Goal: Task Accomplishment & Management: Manage account settings

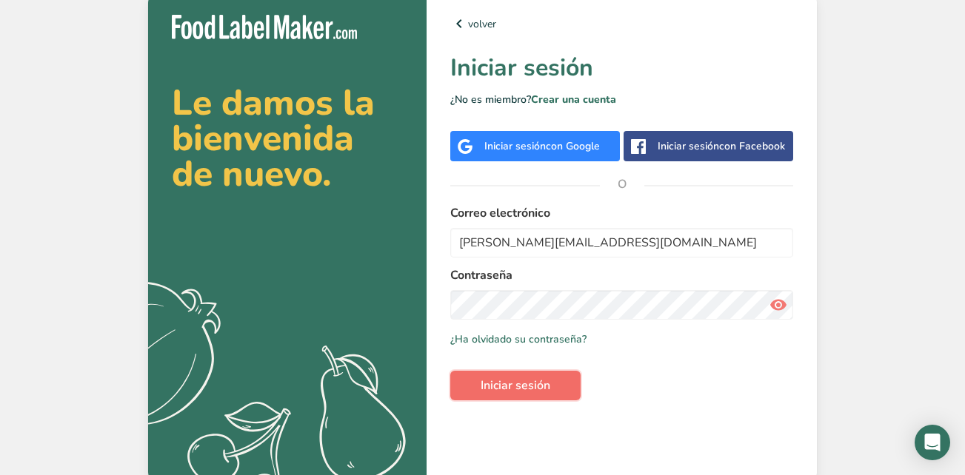
click at [498, 387] on span "Iniciar sesión" at bounding box center [516, 386] width 70 height 18
click at [540, 378] on span "Iniciar sesión" at bounding box center [516, 386] width 70 height 18
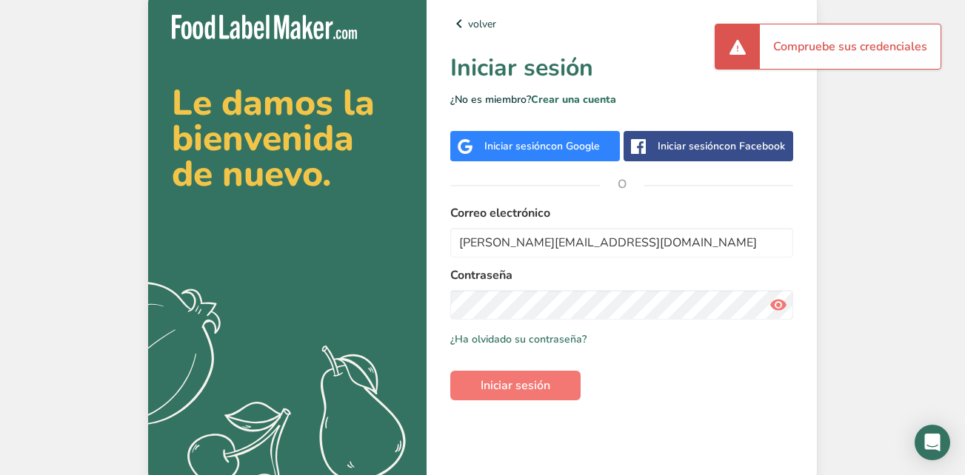
click at [782, 310] on icon at bounding box center [778, 305] width 18 height 27
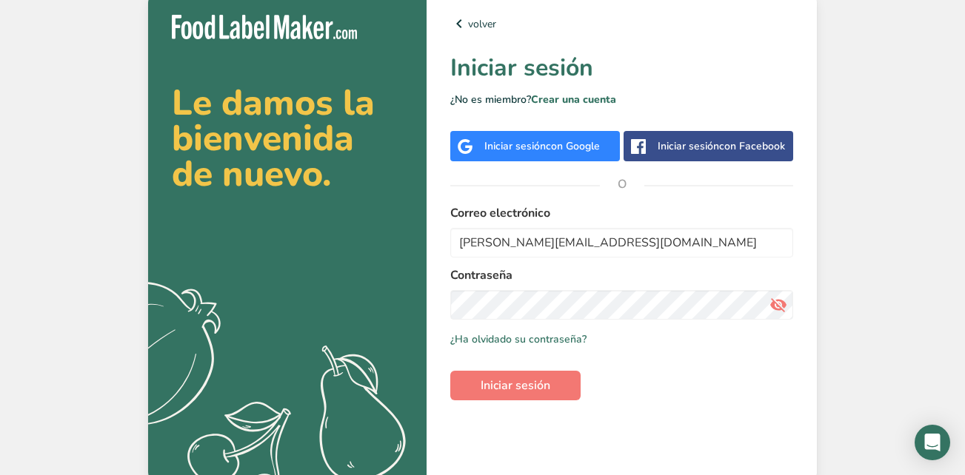
click at [684, 404] on div "volver Iniciar sesión ¿No es miembro? Crear una cuenta Iniciar sesión con Googl…" at bounding box center [622, 237] width 390 height 493
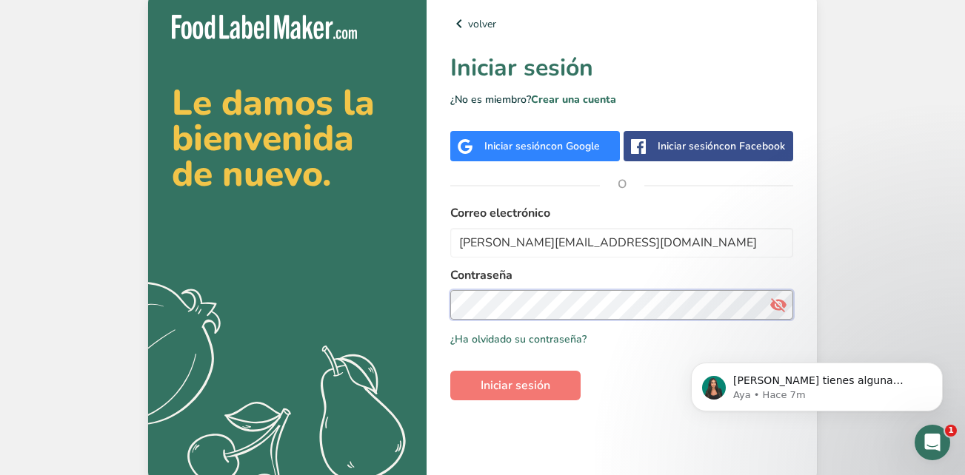
click at [333, 305] on section "Le damos la bienvenida de nuevo. .a{fill:#f5f3ed;} volver Iniciar sesión ¿No es…" at bounding box center [482, 237] width 669 height 493
click at [763, 347] on div "[PERSON_NAME] tienes alguna pregunta no dudes en consultarnos. ¡Estamos aquí pa…" at bounding box center [817, 319] width 273 height 185
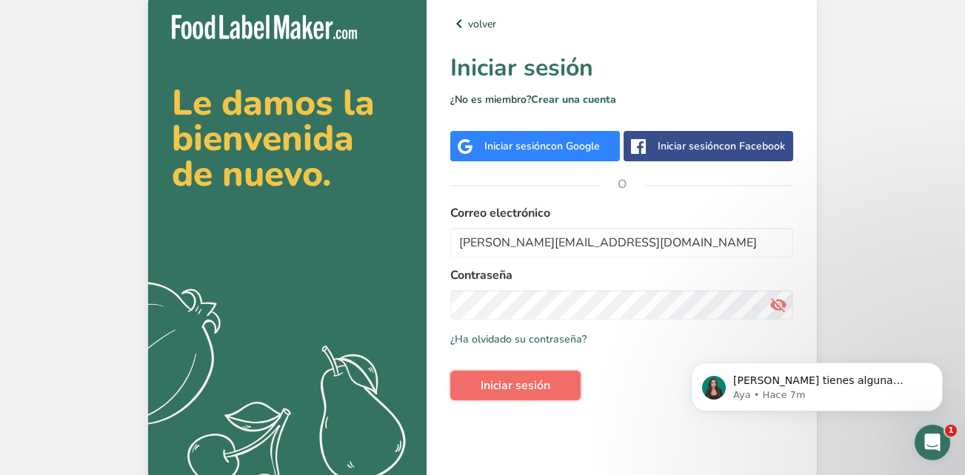
click at [531, 379] on span "Iniciar sesión" at bounding box center [516, 386] width 70 height 18
click at [552, 440] on div "volver Iniciar sesión ¿No es miembro? Crear una cuenta Iniciar sesión con Googl…" at bounding box center [622, 237] width 390 height 493
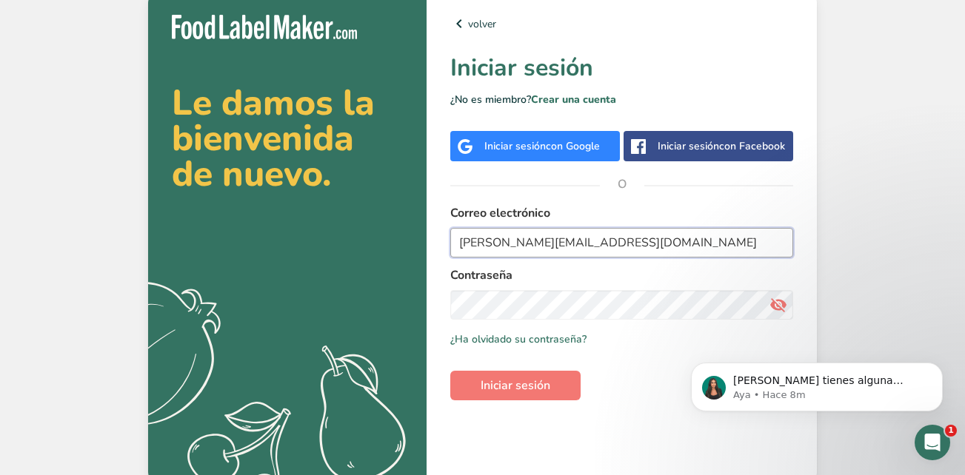
drag, startPoint x: 619, startPoint y: 244, endPoint x: 418, endPoint y: 242, distance: 201.4
click at [418, 242] on section "Le damos la bienvenida de nuevo. .a{fill:#f5f3ed;} volver Iniciar sesión ¿No es…" at bounding box center [482, 237] width 669 height 493
paste input "twagner"
type input "[EMAIL_ADDRESS][DOMAIN_NAME]"
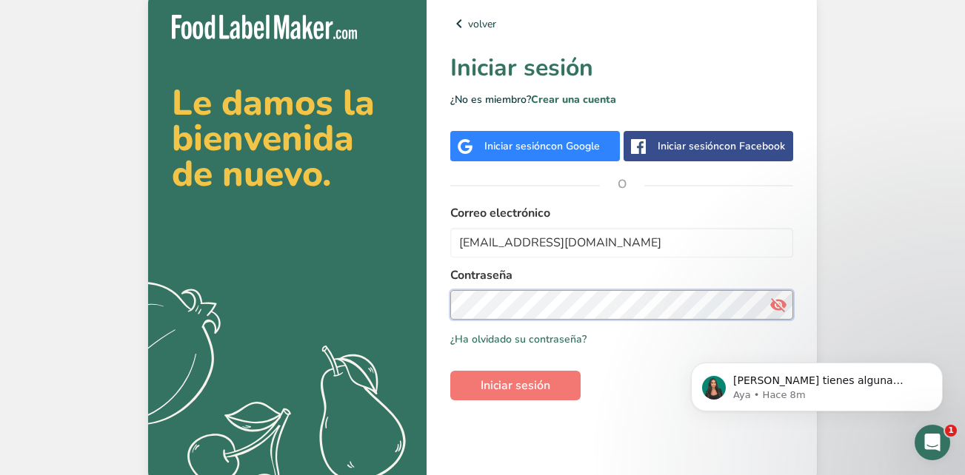
click at [295, 298] on section "Le damos la bienvenida de nuevo. .a{fill:#f5f3ed;} volver Iniciar sesión ¿No es…" at bounding box center [482, 237] width 669 height 493
click at [780, 339] on div "[PERSON_NAME] tienes alguna pregunta no dudes en consultarnos. ¡Estamos aquí pa…" at bounding box center [817, 319] width 273 height 185
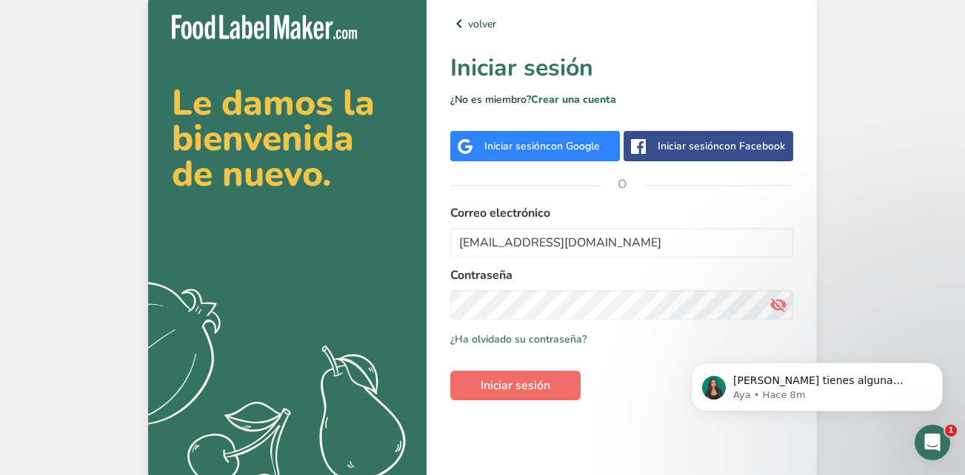
click at [536, 381] on span "Iniciar sesión" at bounding box center [516, 386] width 70 height 18
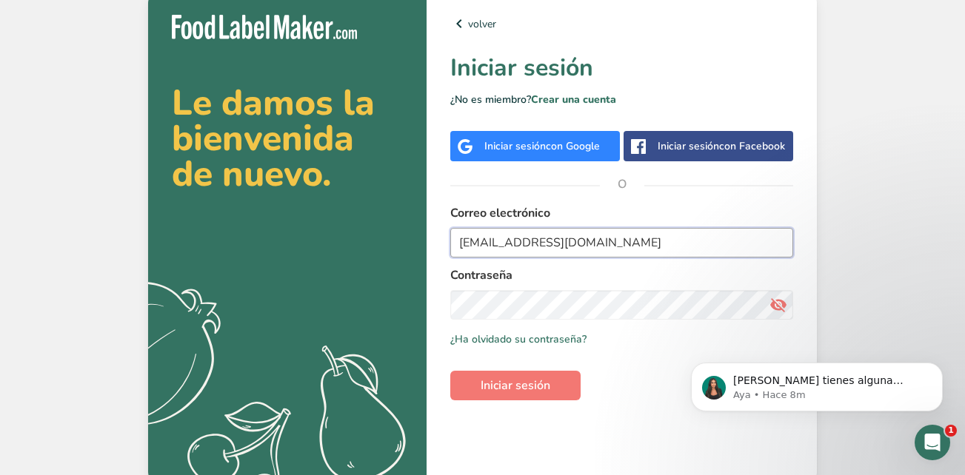
click at [456, 245] on input "[EMAIL_ADDRESS][DOMAIN_NAME]" at bounding box center [621, 243] width 343 height 30
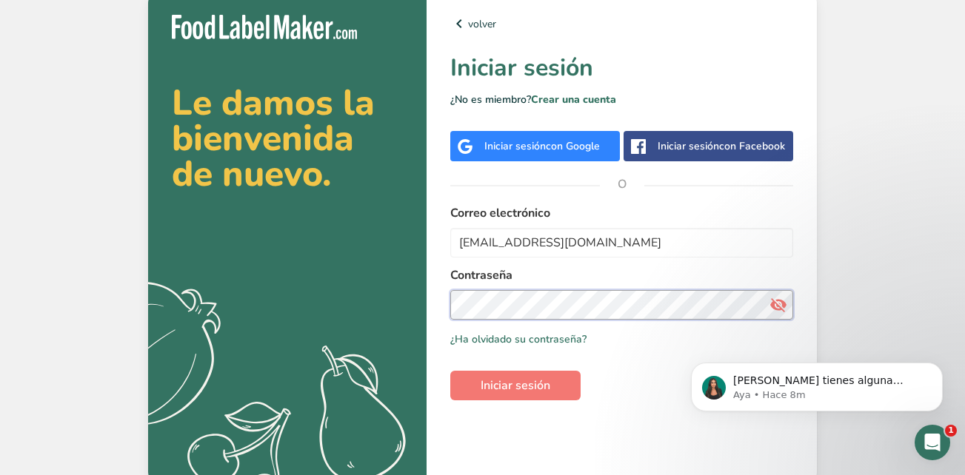
click at [347, 284] on section "Le damos la bienvenida de nuevo. .a{fill:#f5f3ed;} volver Iniciar sesión ¿No es…" at bounding box center [482, 237] width 669 height 493
click at [691, 269] on label "Contraseña" at bounding box center [621, 276] width 343 height 18
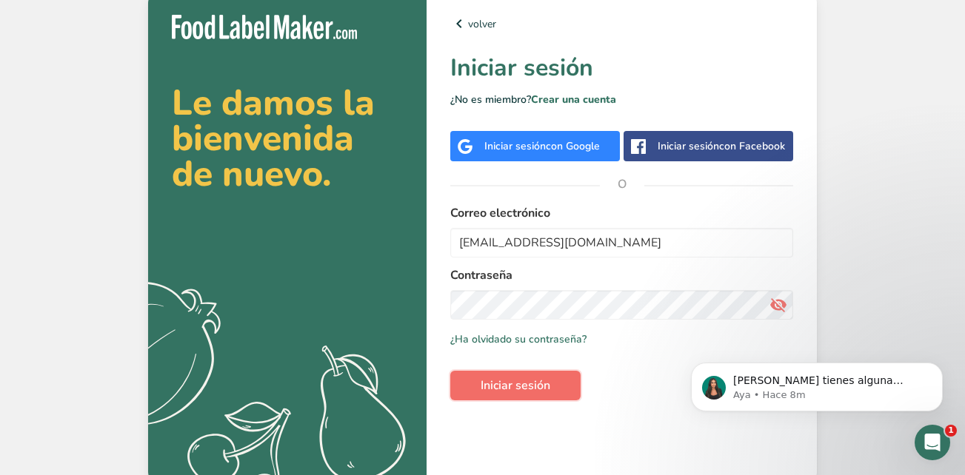
click at [555, 378] on button "Iniciar sesión" at bounding box center [515, 386] width 130 height 30
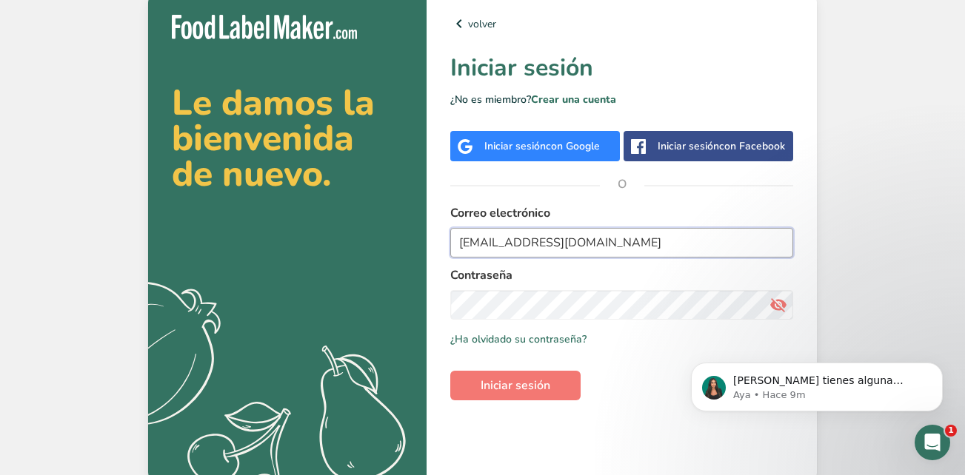
click at [458, 245] on input "[EMAIL_ADDRESS][DOMAIN_NAME]" at bounding box center [621, 243] width 343 height 30
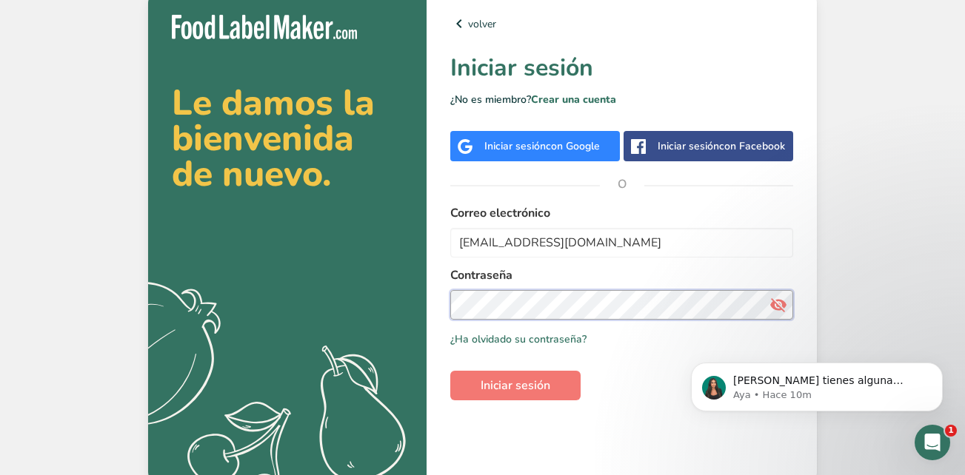
click at [353, 310] on section "Le damos la bienvenida de nuevo. .a{fill:#f5f3ed;} volver Iniciar sesión ¿No es…" at bounding box center [482, 237] width 669 height 493
click at [332, 311] on section "Le damos la bienvenida de nuevo. .a{fill:#f5f3ed;} volver Iniciar sesión ¿No es…" at bounding box center [482, 237] width 669 height 493
click at [381, 306] on section "Le damos la bienvenida de nuevo. .a{fill:#f5f3ed;} volver Iniciar sesión ¿No es…" at bounding box center [482, 237] width 669 height 493
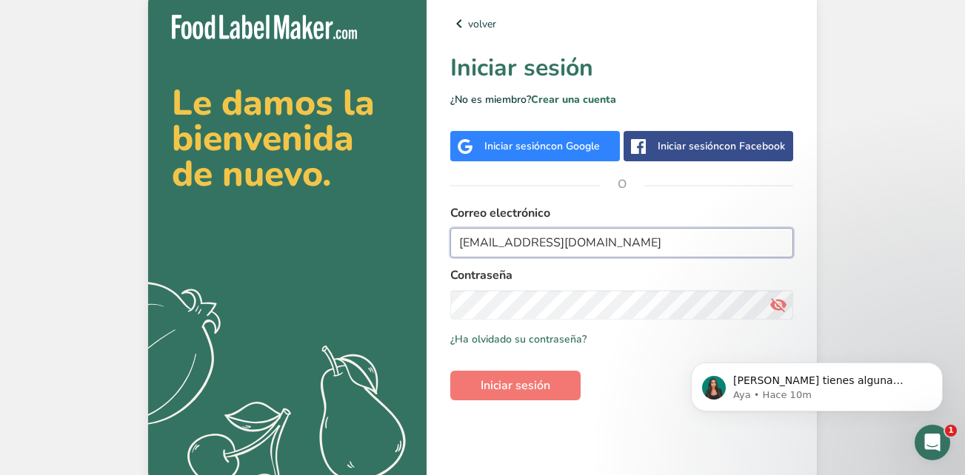
click at [596, 245] on input "[EMAIL_ADDRESS][DOMAIN_NAME]" at bounding box center [621, 243] width 343 height 30
drag, startPoint x: 613, startPoint y: 252, endPoint x: 265, endPoint y: 251, distance: 348.0
click at [265, 251] on section "Le damos la bienvenida de nuevo. .a{fill:#f5f3ed;} volver Iniciar sesión ¿No es…" at bounding box center [482, 237] width 669 height 493
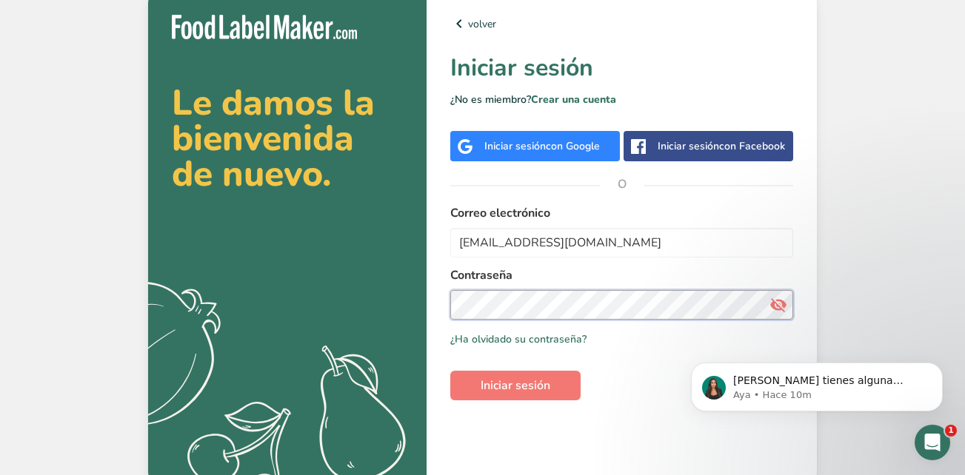
click at [281, 311] on section "Le damos la bienvenida de nuevo. .a{fill:#f5f3ed;} volver Iniciar sesión ¿No es…" at bounding box center [482, 237] width 669 height 493
click at [305, 303] on section "Le damos la bienvenida de nuevo. .a{fill:#f5f3ed;} volver Iniciar sesión ¿No es…" at bounding box center [482, 237] width 669 height 493
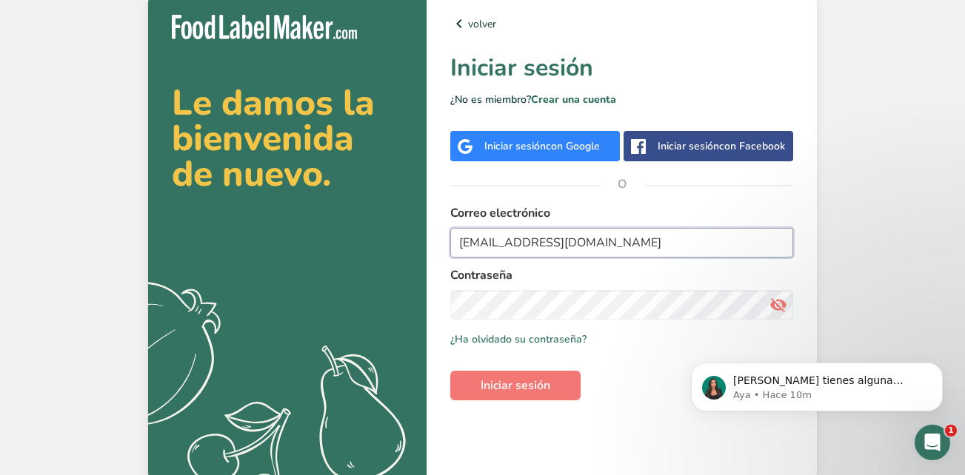
drag, startPoint x: 503, startPoint y: 244, endPoint x: 380, endPoint y: 241, distance: 123.0
click at [380, 241] on section "Le damos la bienvenida de nuevo. .a{fill:#f5f3ed;} volver Iniciar sesión ¿No es…" at bounding box center [482, 237] width 669 height 493
click at [654, 239] on input "[PERSON_NAME][EMAIL_ADDRESS][DOMAIN_NAME]" at bounding box center [621, 243] width 343 height 30
click at [450, 371] on button "Iniciar sesión" at bounding box center [515, 386] width 130 height 30
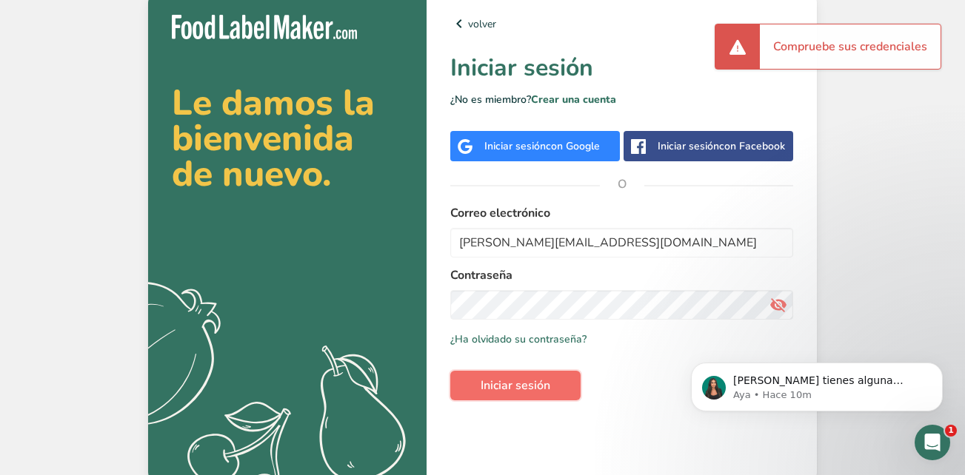
click at [564, 395] on button "Iniciar sesión" at bounding box center [515, 386] width 130 height 30
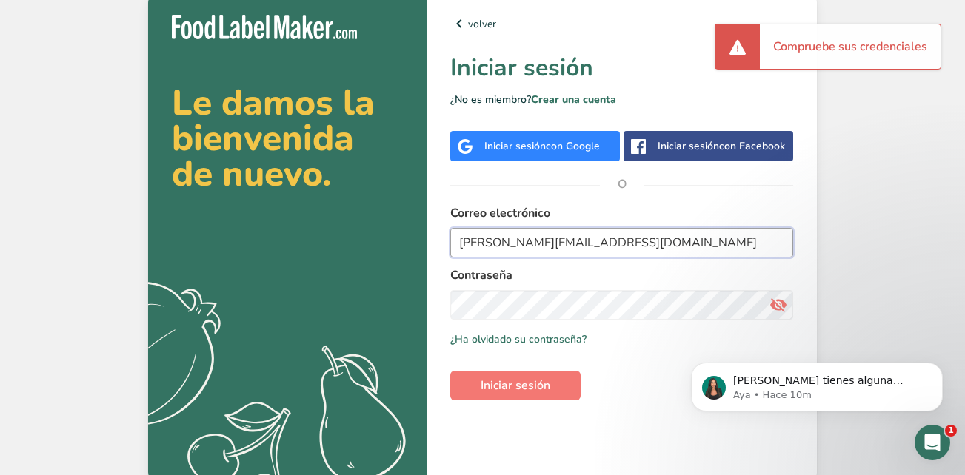
click at [464, 243] on input "[PERSON_NAME][EMAIL_ADDRESS][DOMAIN_NAME]" at bounding box center [621, 243] width 343 height 30
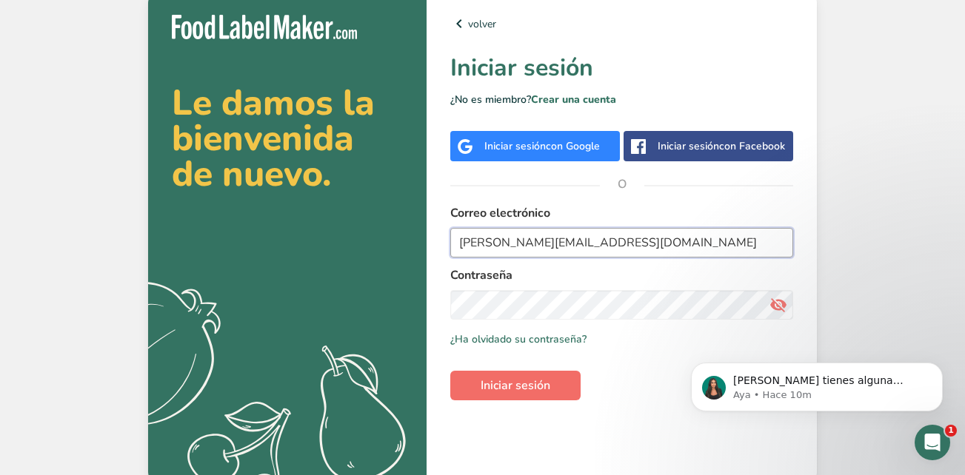
type input "[PERSON_NAME][EMAIL_ADDRESS][DOMAIN_NAME]"
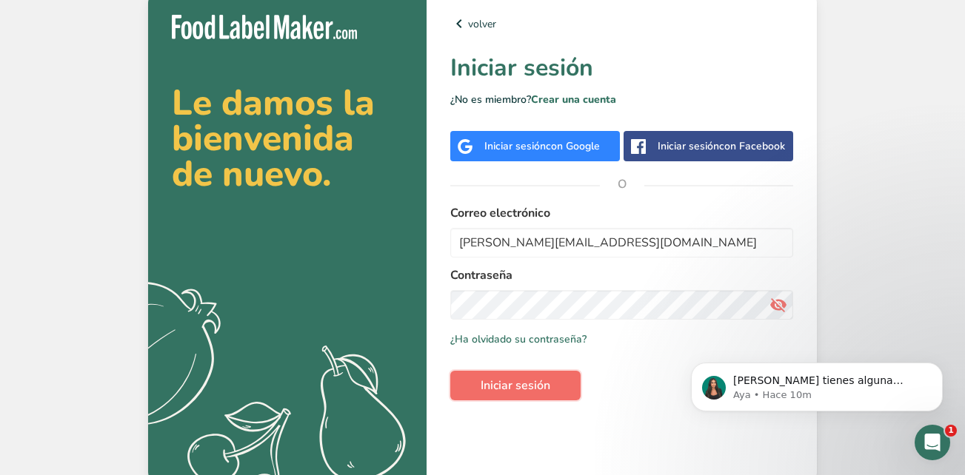
click at [541, 387] on span "Iniciar sesión" at bounding box center [516, 386] width 70 height 18
